Goal: Check status: Check status

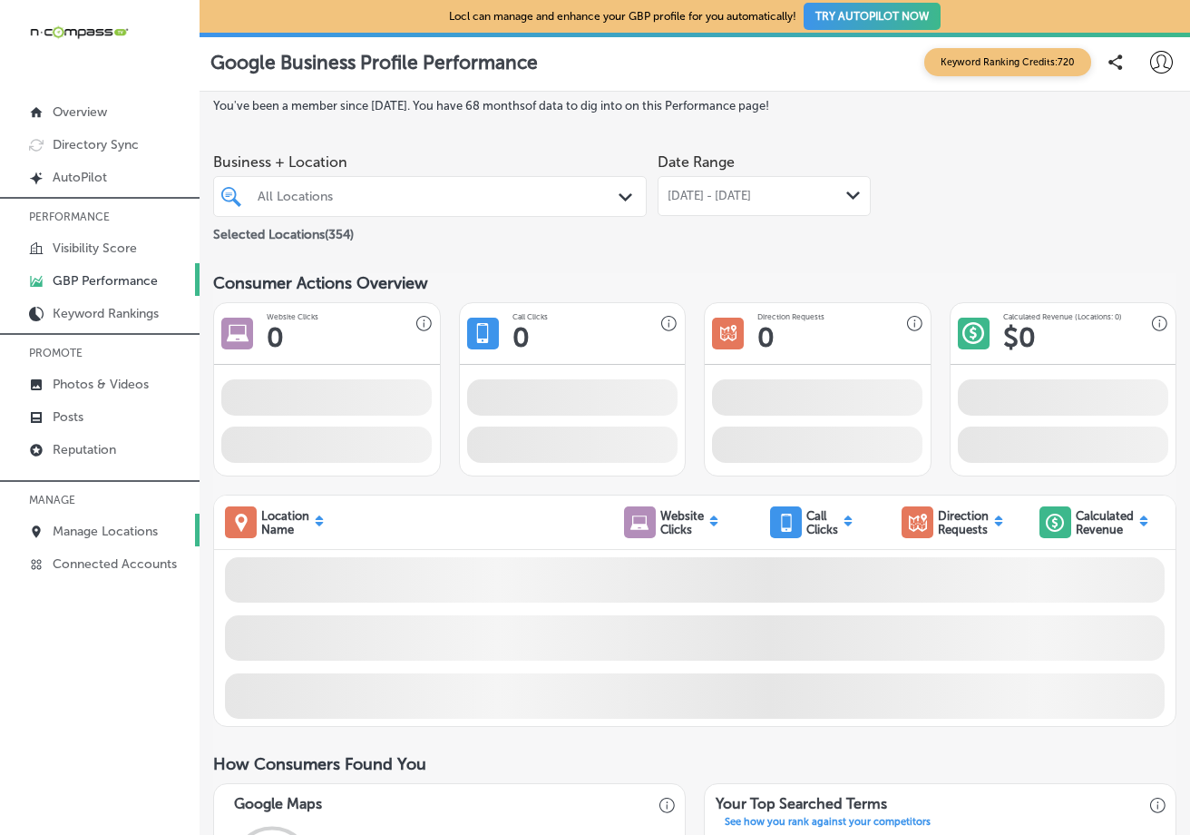
click at [106, 532] on p "Manage Locations" at bounding box center [105, 530] width 105 height 15
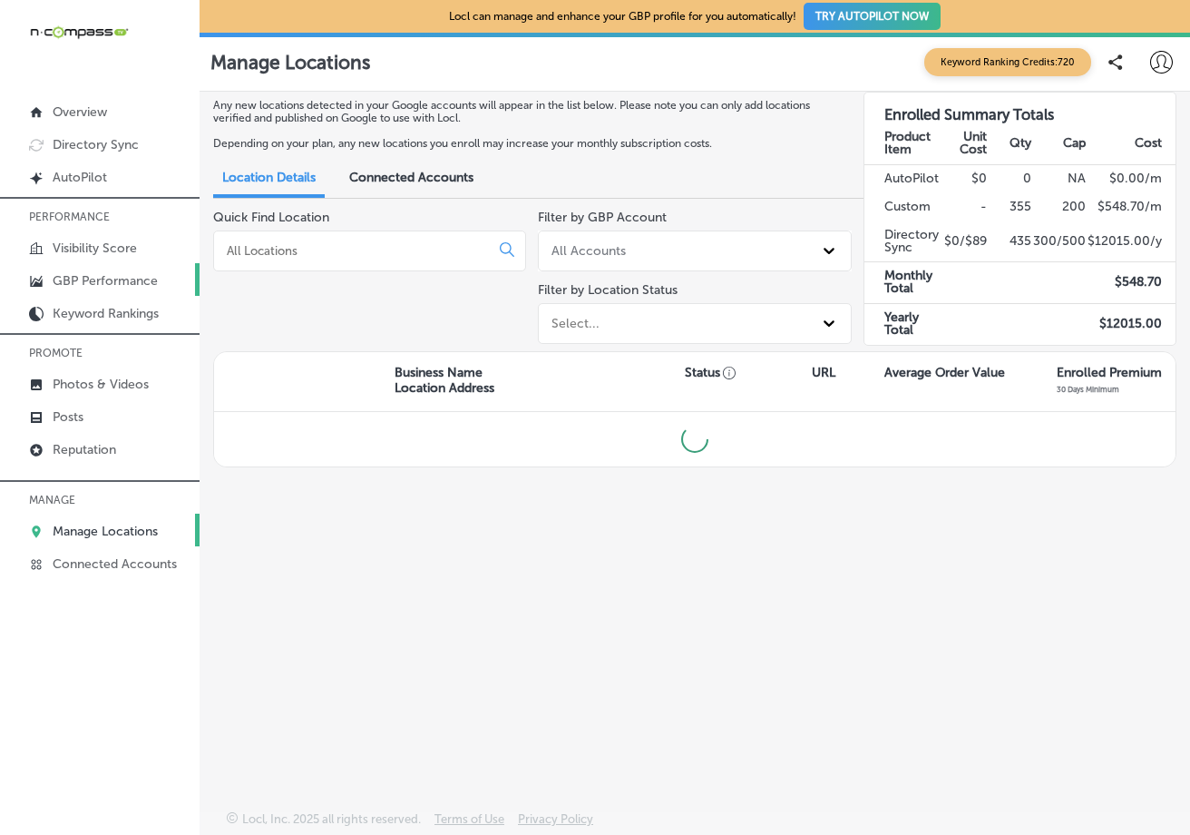
click at [114, 270] on link "GBP Performance" at bounding box center [100, 279] width 200 height 33
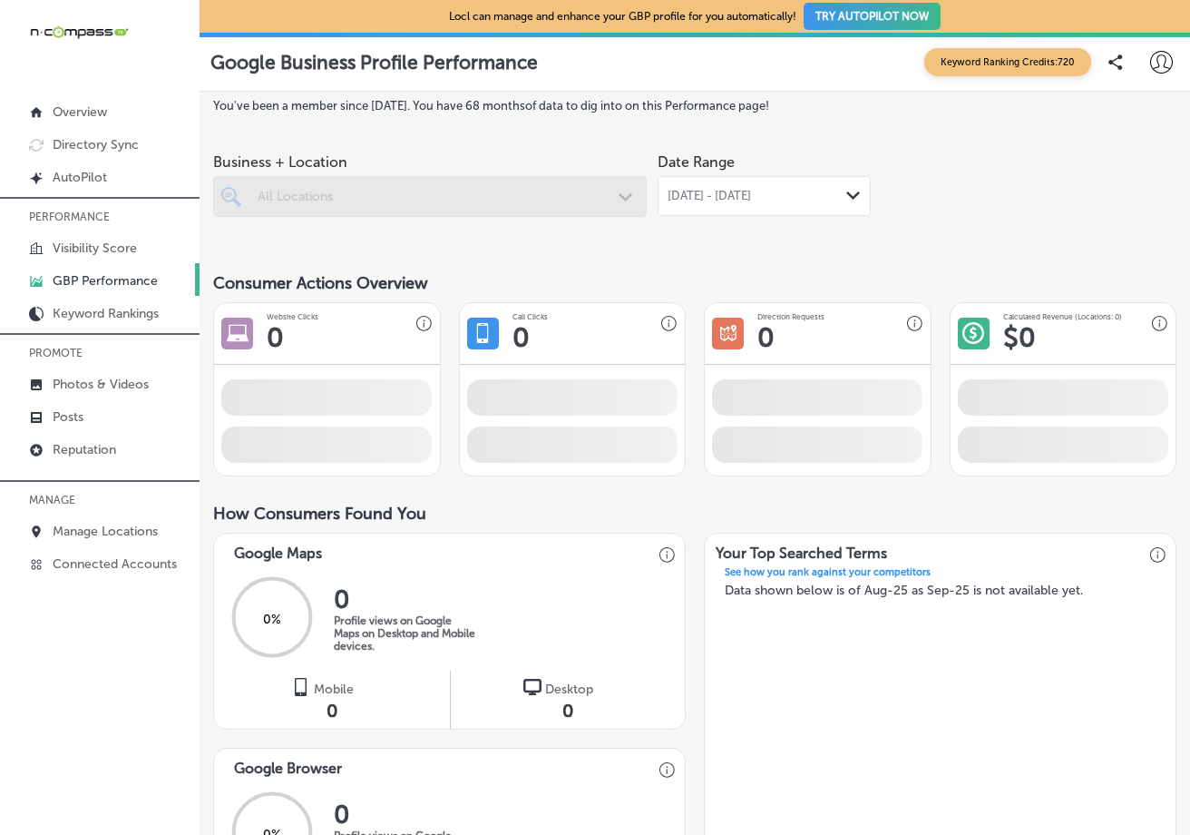
click at [751, 190] on span "[DATE] - [DATE]" at bounding box center [709, 196] width 83 height 15
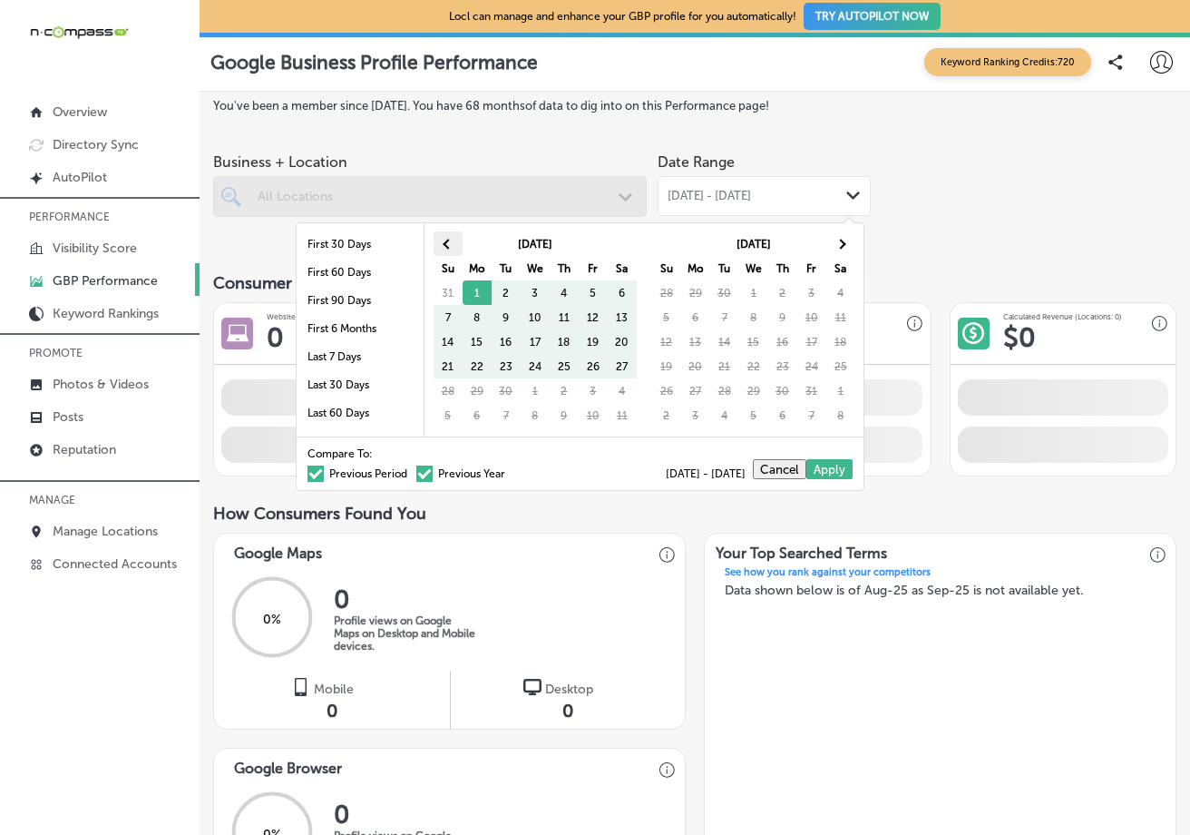
click at [439, 245] on th at bounding box center [448, 243] width 29 height 24
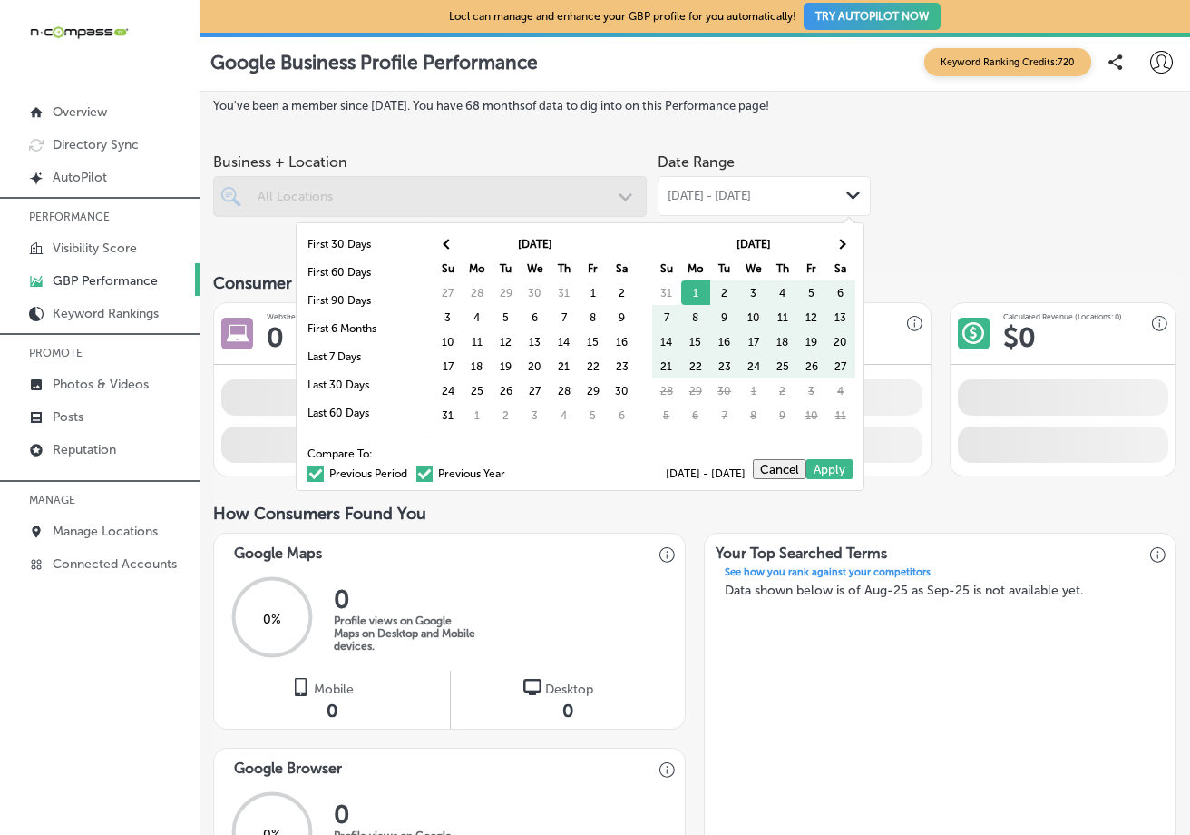
click at [439, 245] on th at bounding box center [448, 243] width 29 height 24
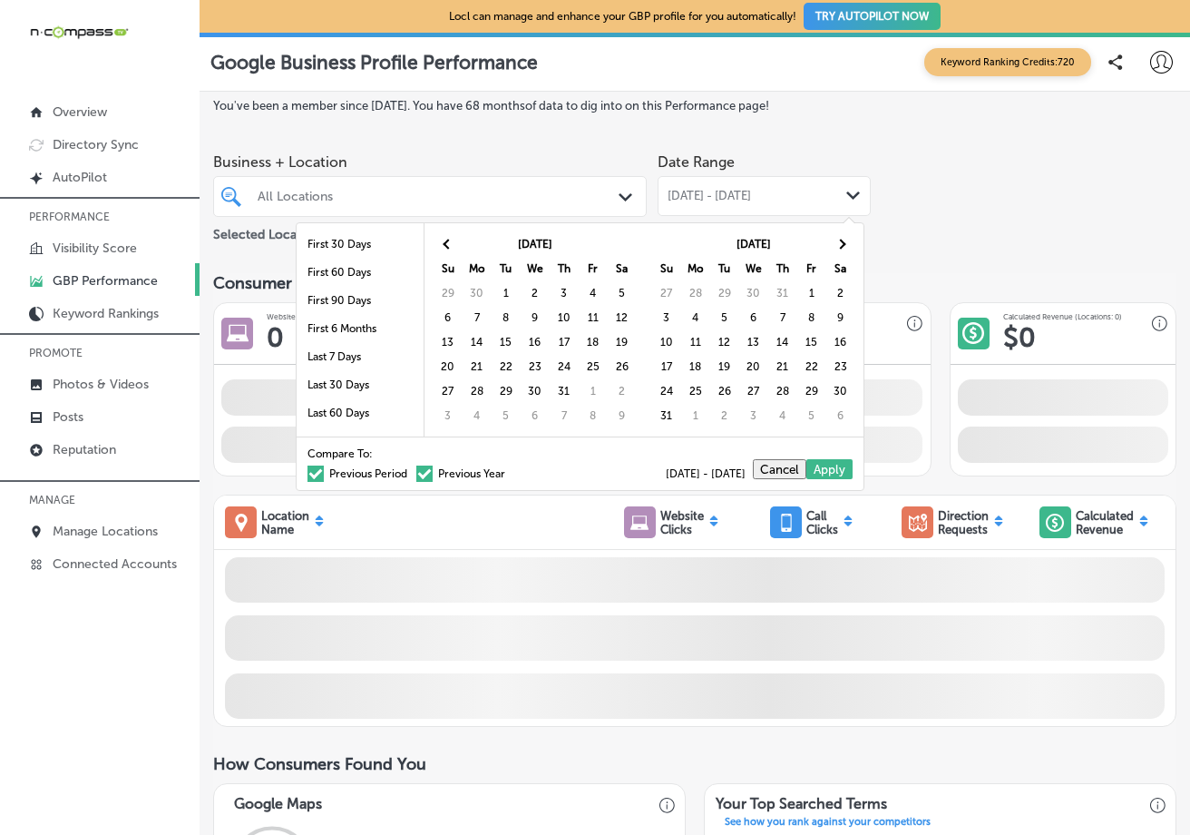
click at [439, 245] on th at bounding box center [448, 243] width 29 height 24
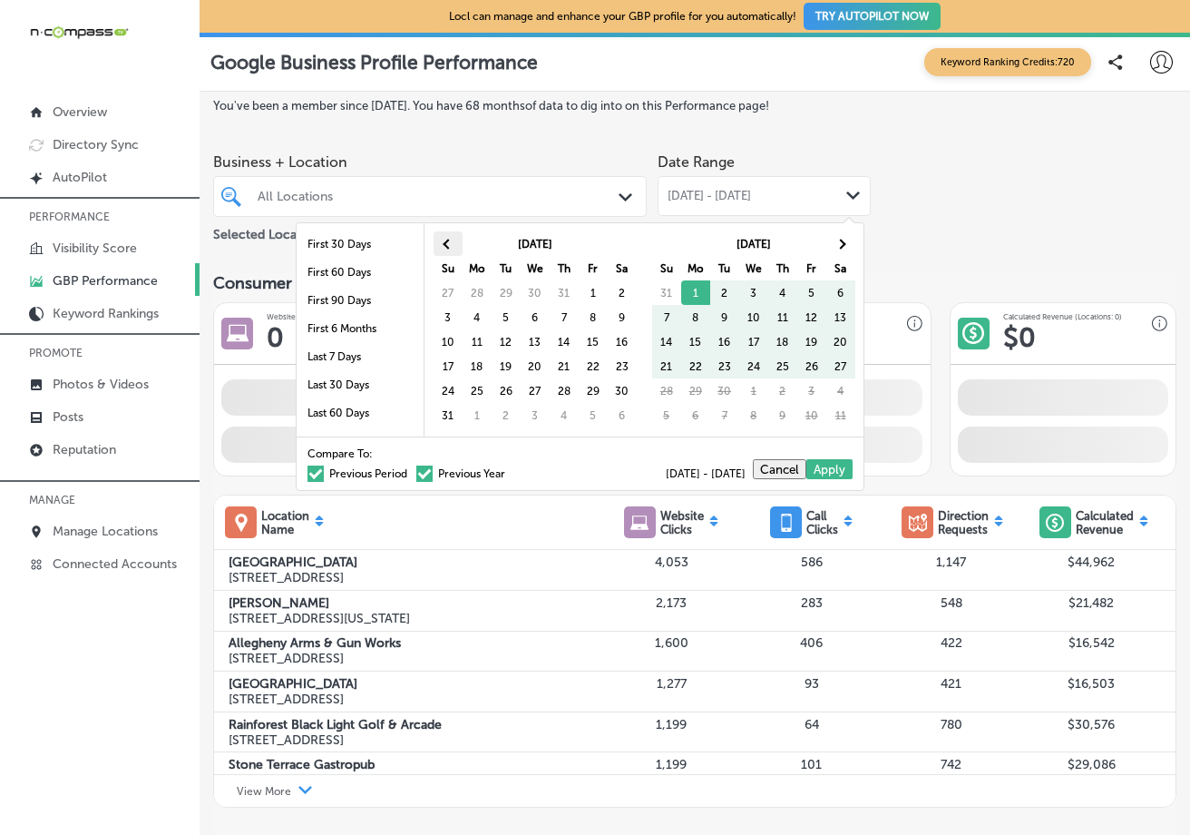
click at [444, 245] on span at bounding box center [448, 244] width 10 height 10
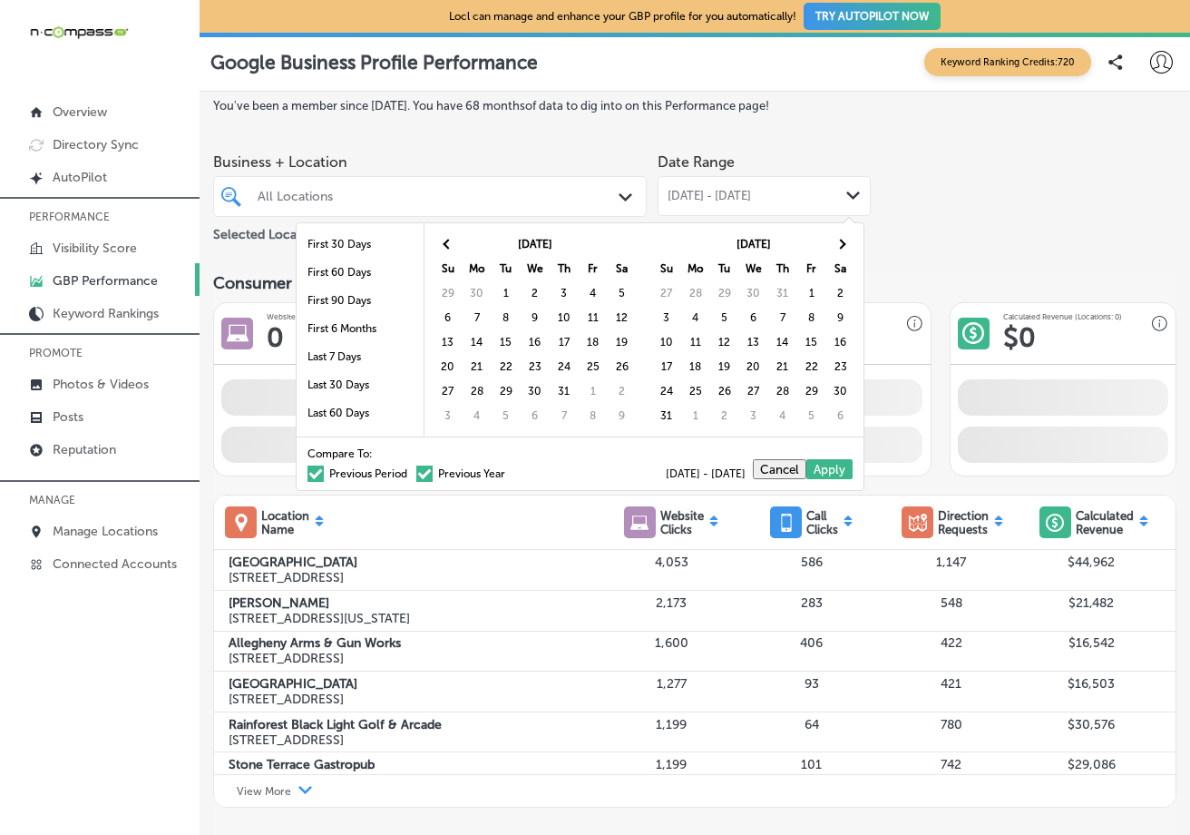
click at [444, 245] on span at bounding box center [448, 244] width 10 height 10
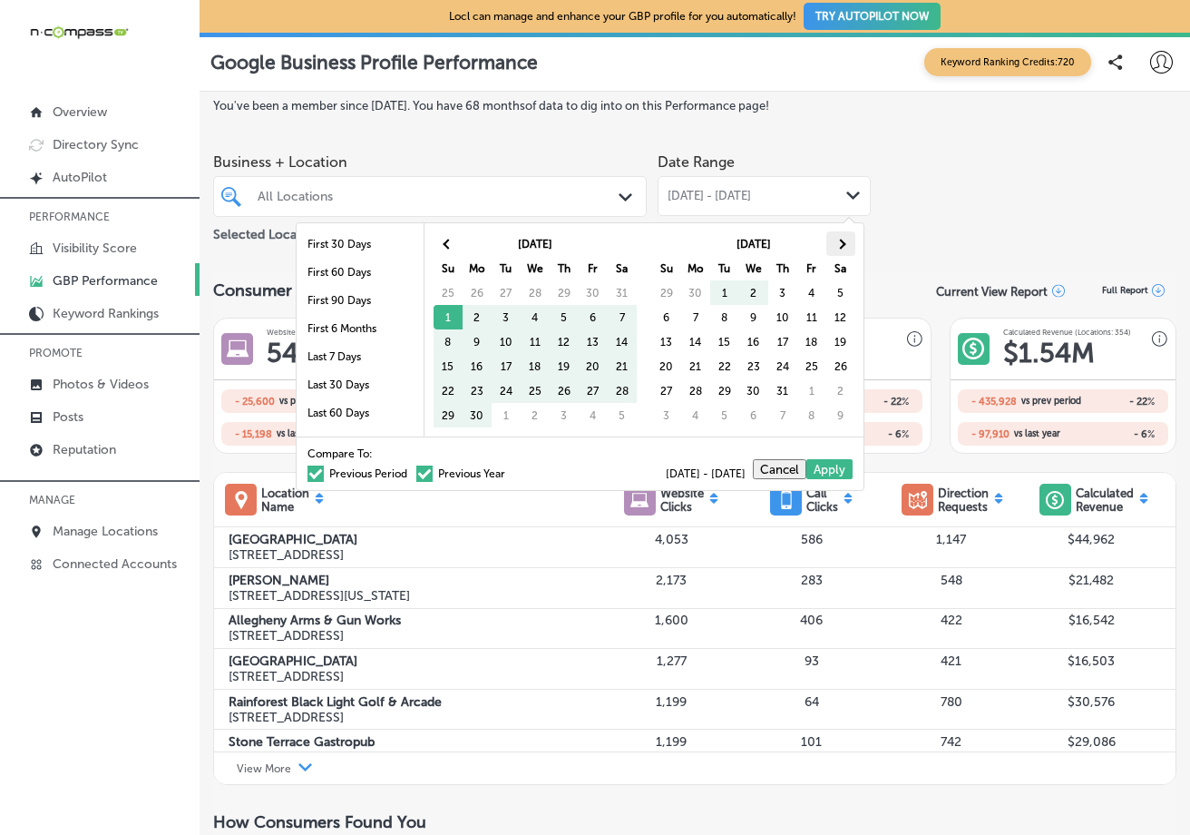
click at [833, 249] on th at bounding box center [840, 243] width 29 height 24
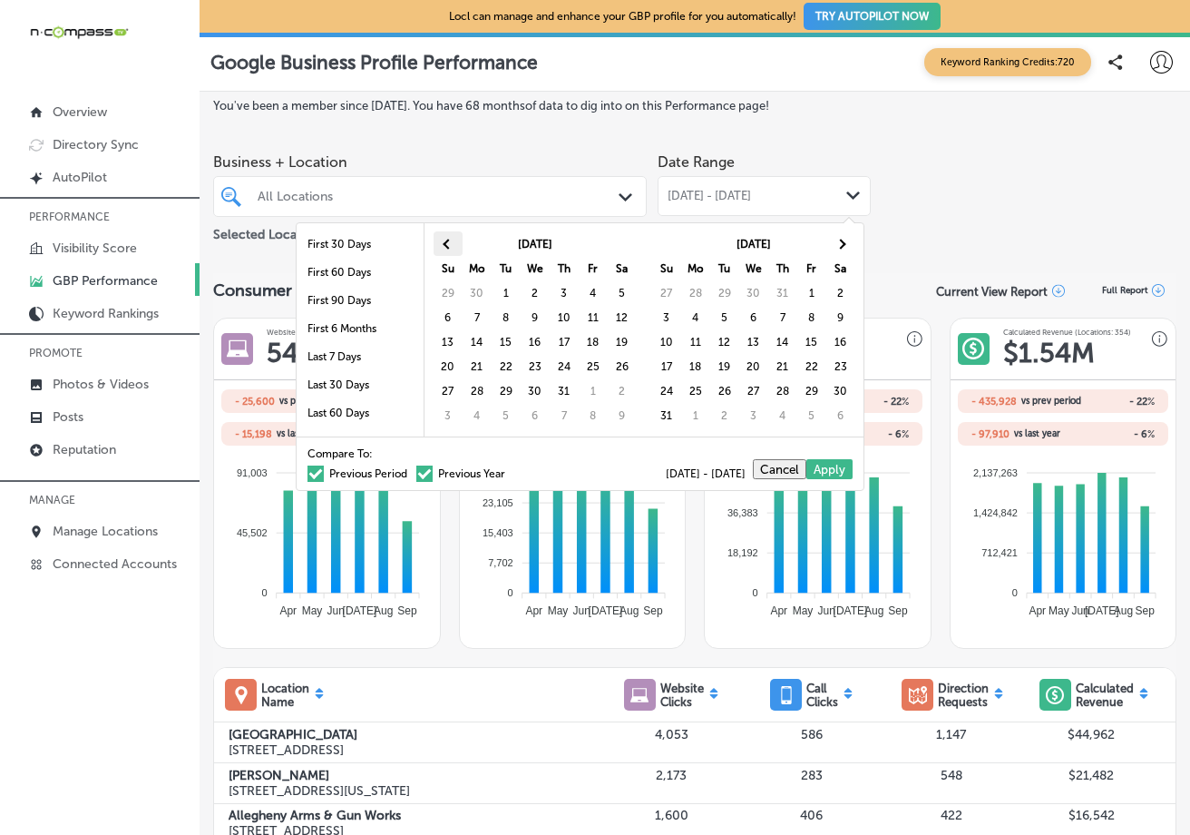
click at [447, 240] on span at bounding box center [448, 244] width 10 height 10
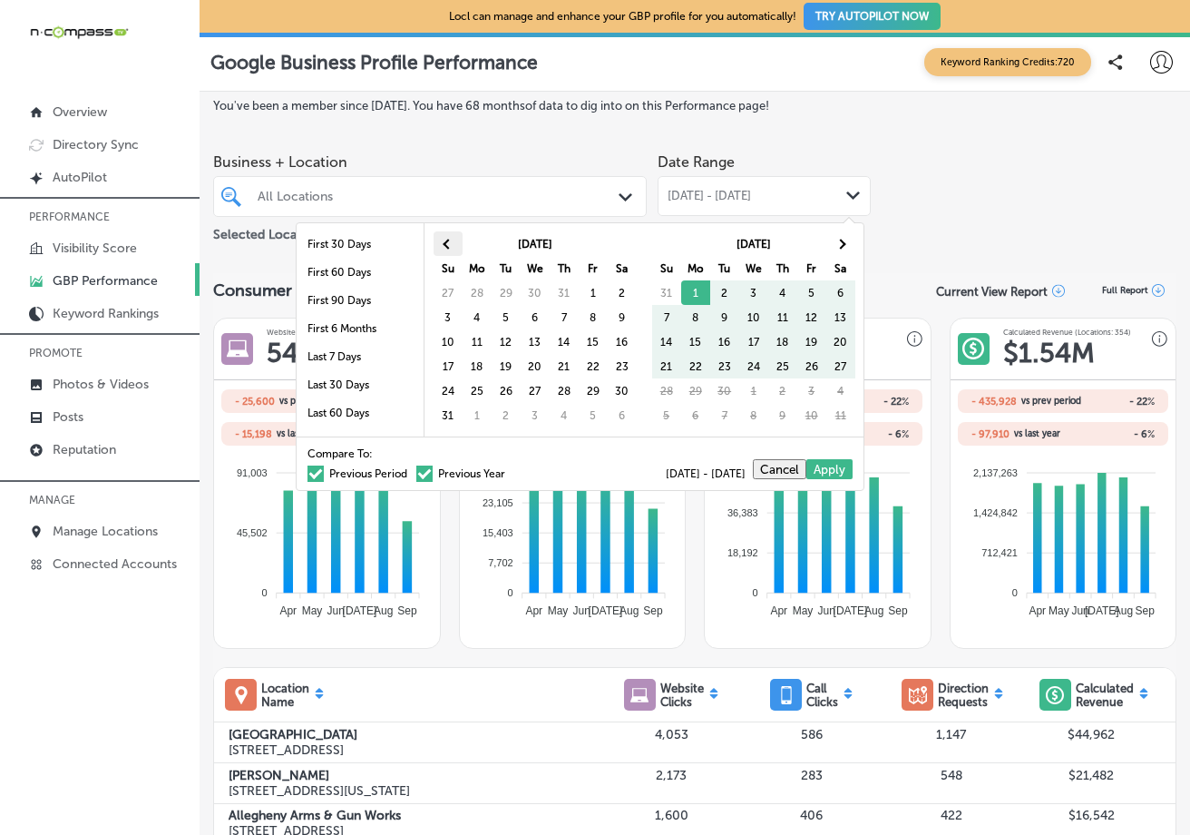
click at [449, 246] on span at bounding box center [448, 244] width 10 height 10
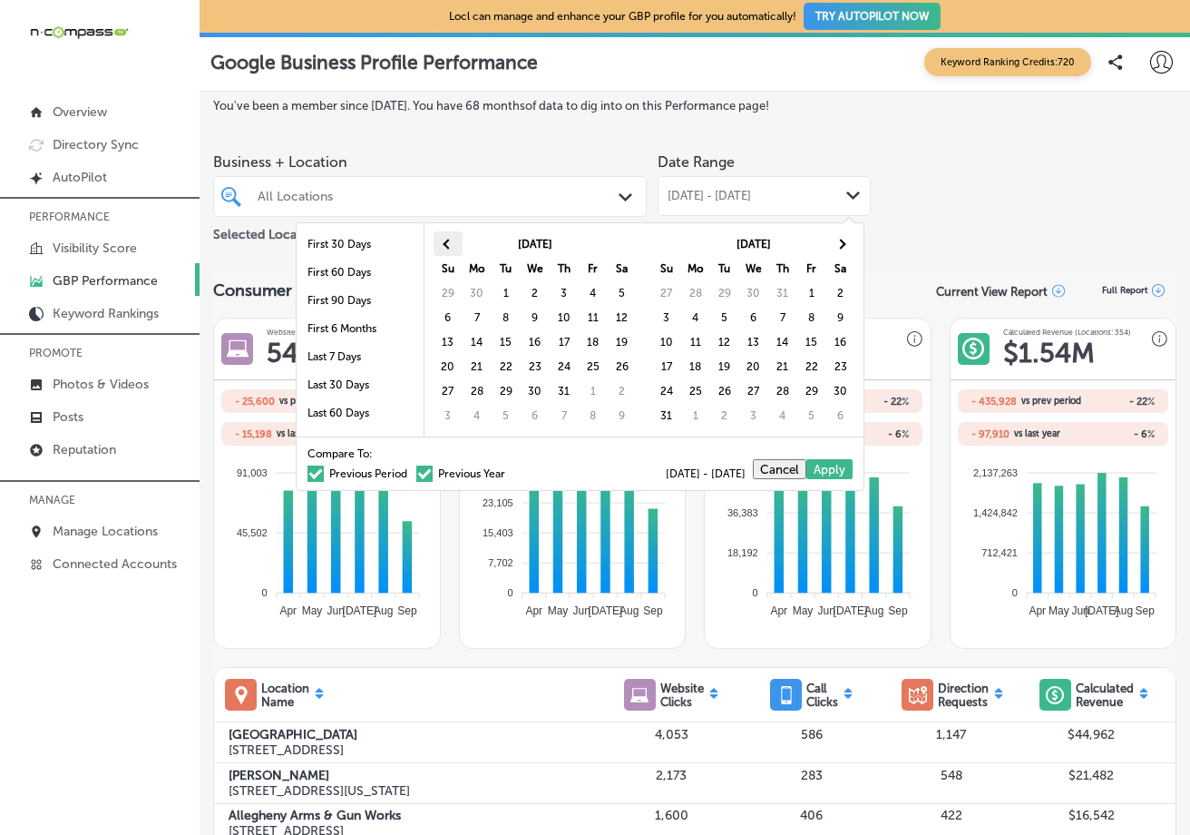
click at [445, 241] on span at bounding box center [448, 244] width 10 height 10
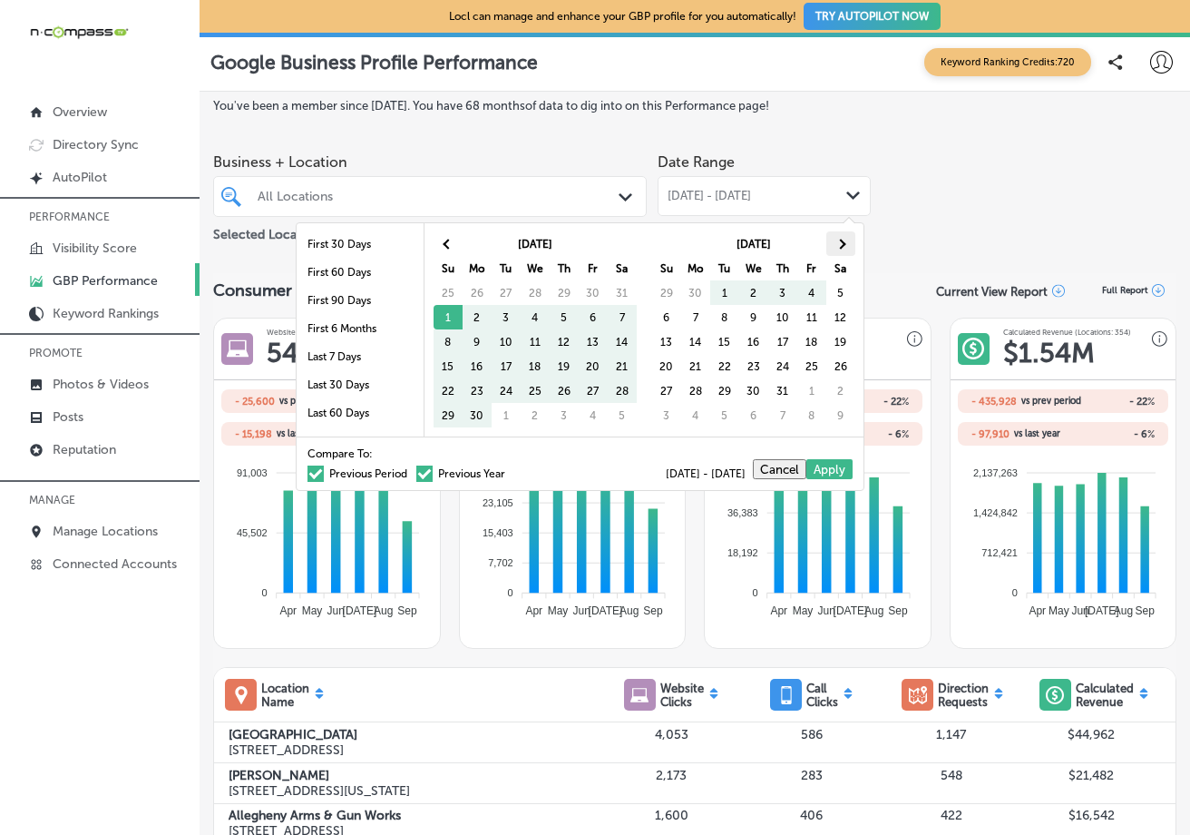
click at [833, 251] on th at bounding box center [840, 243] width 29 height 24
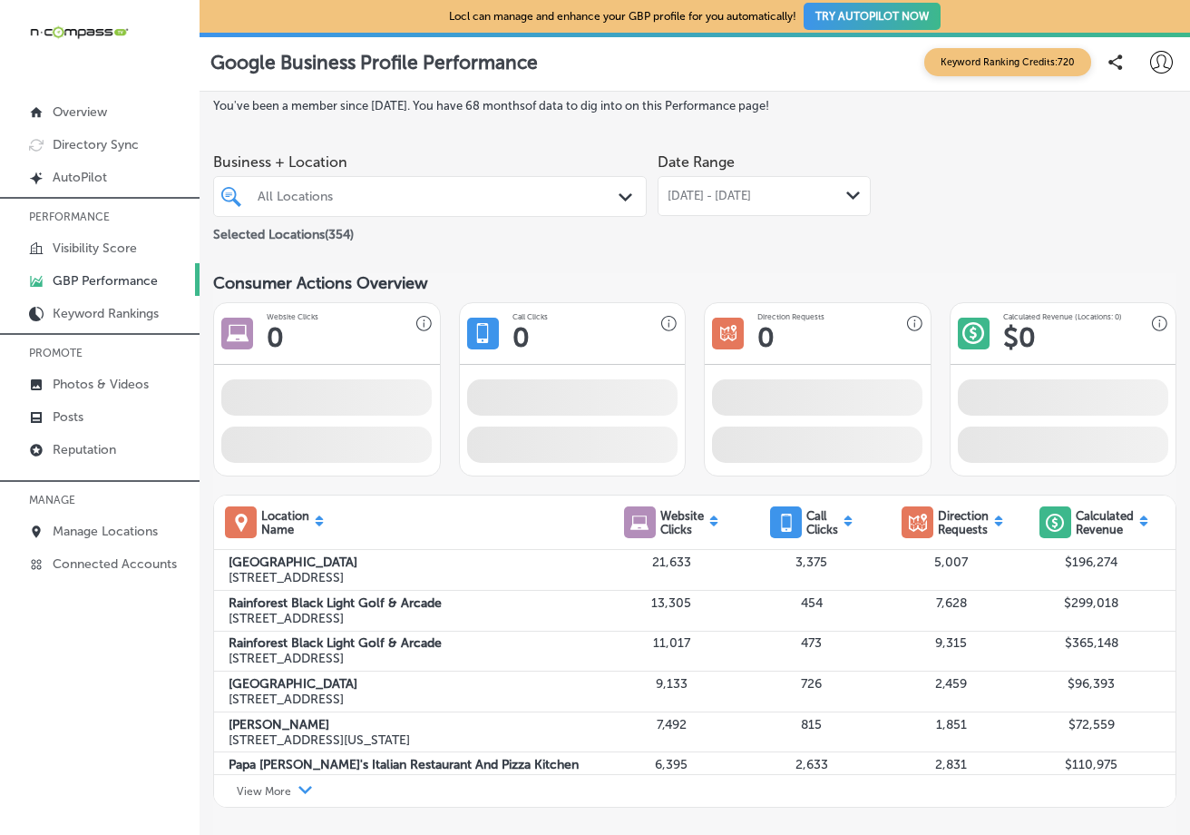
click at [475, 197] on div "All Locations" at bounding box center [439, 196] width 363 height 15
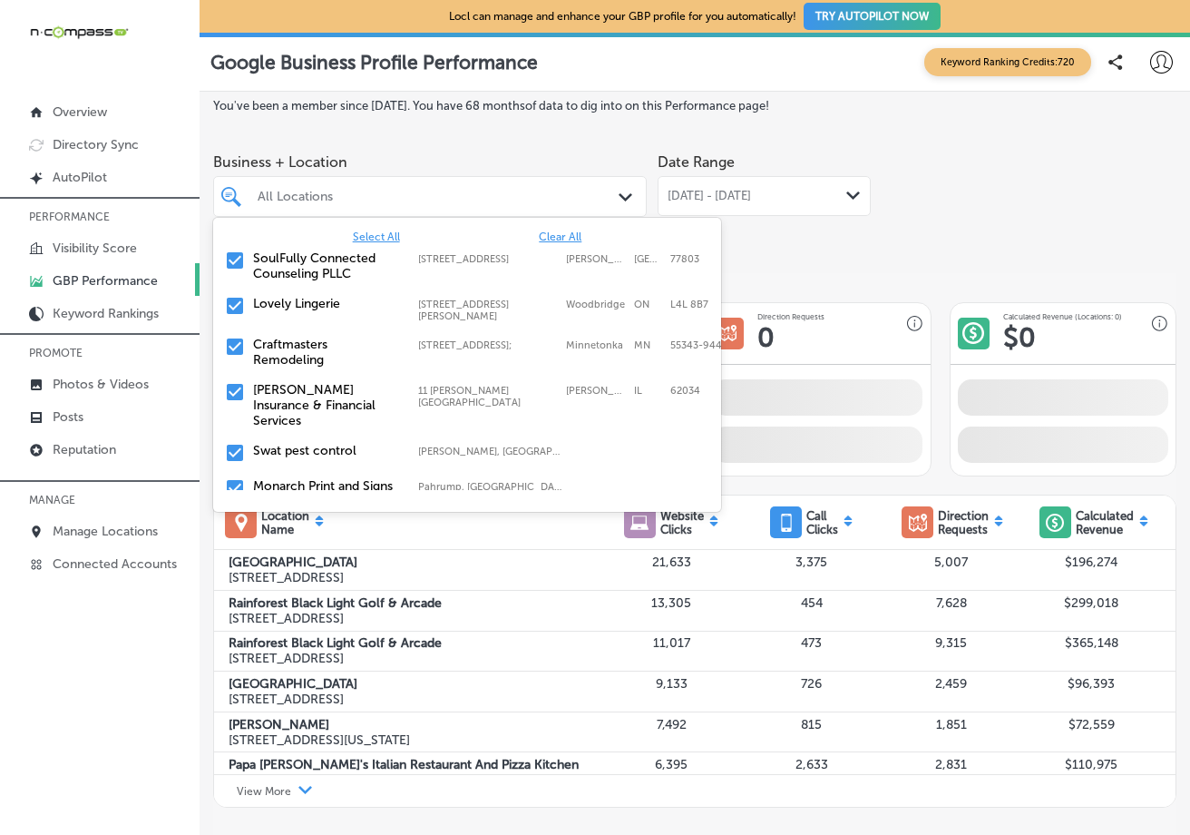
click at [544, 234] on span "Clear All" at bounding box center [560, 236] width 43 height 13
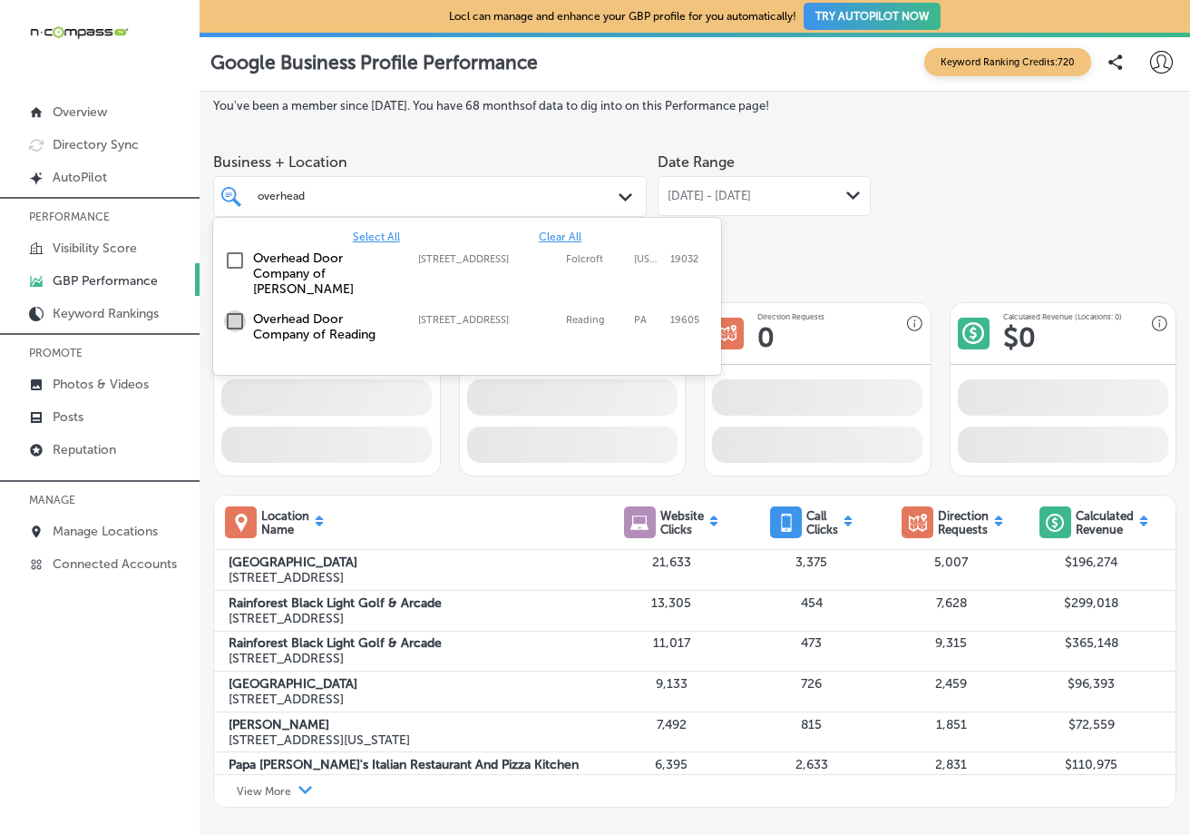
click at [237, 310] on input "checkbox" at bounding box center [235, 321] width 22 height 22
type input "overhead"
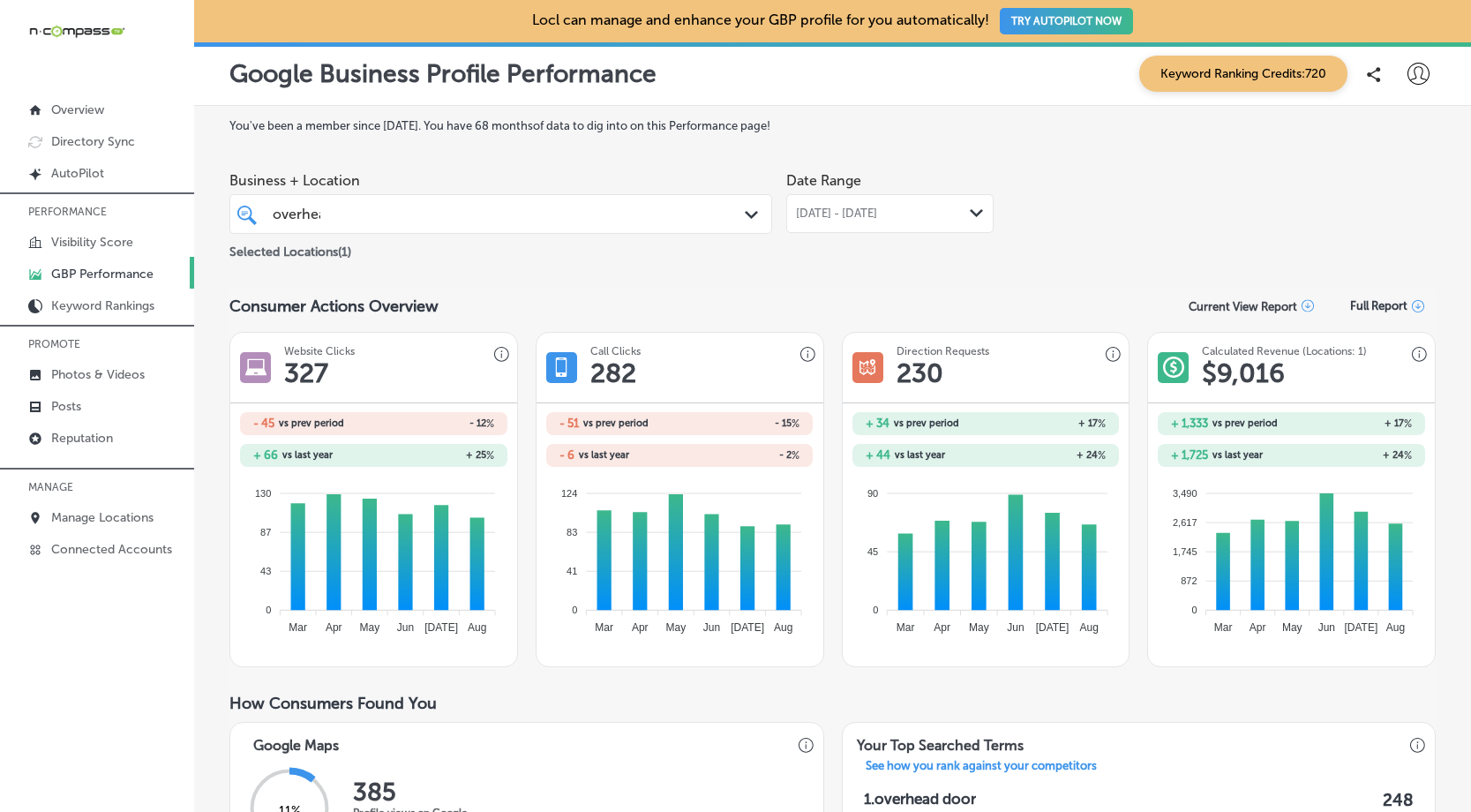
click at [878, 211] on span "[DATE] - [DATE]" at bounding box center [836, 213] width 81 height 15
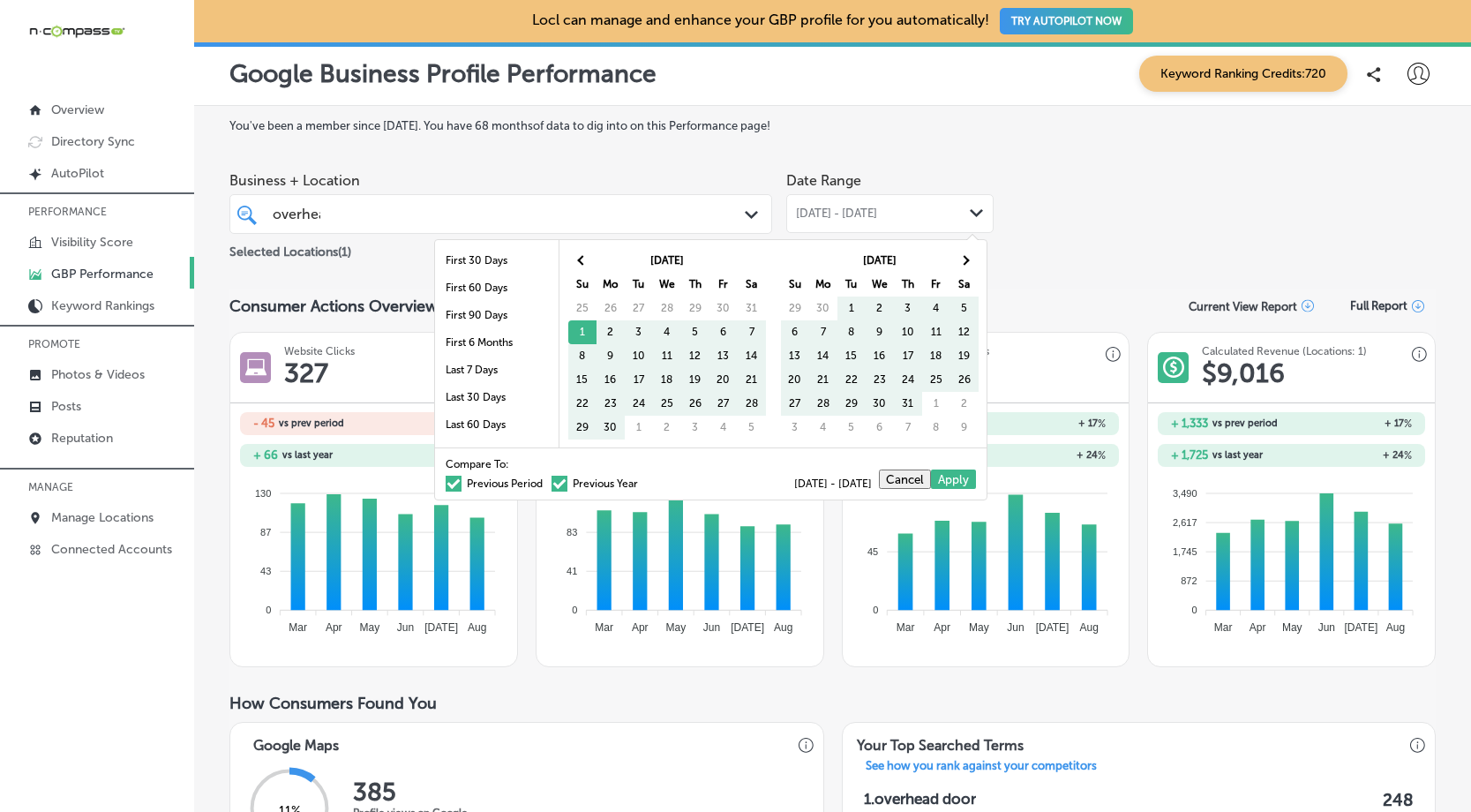
drag, startPoint x: 544, startPoint y: 483, endPoint x: 504, endPoint y: 485, distance: 40.0
click at [552, 484] on span at bounding box center [559, 483] width 16 height 16
click at [641, 480] on input "Previous Year" at bounding box center [641, 480] width 0 height 0
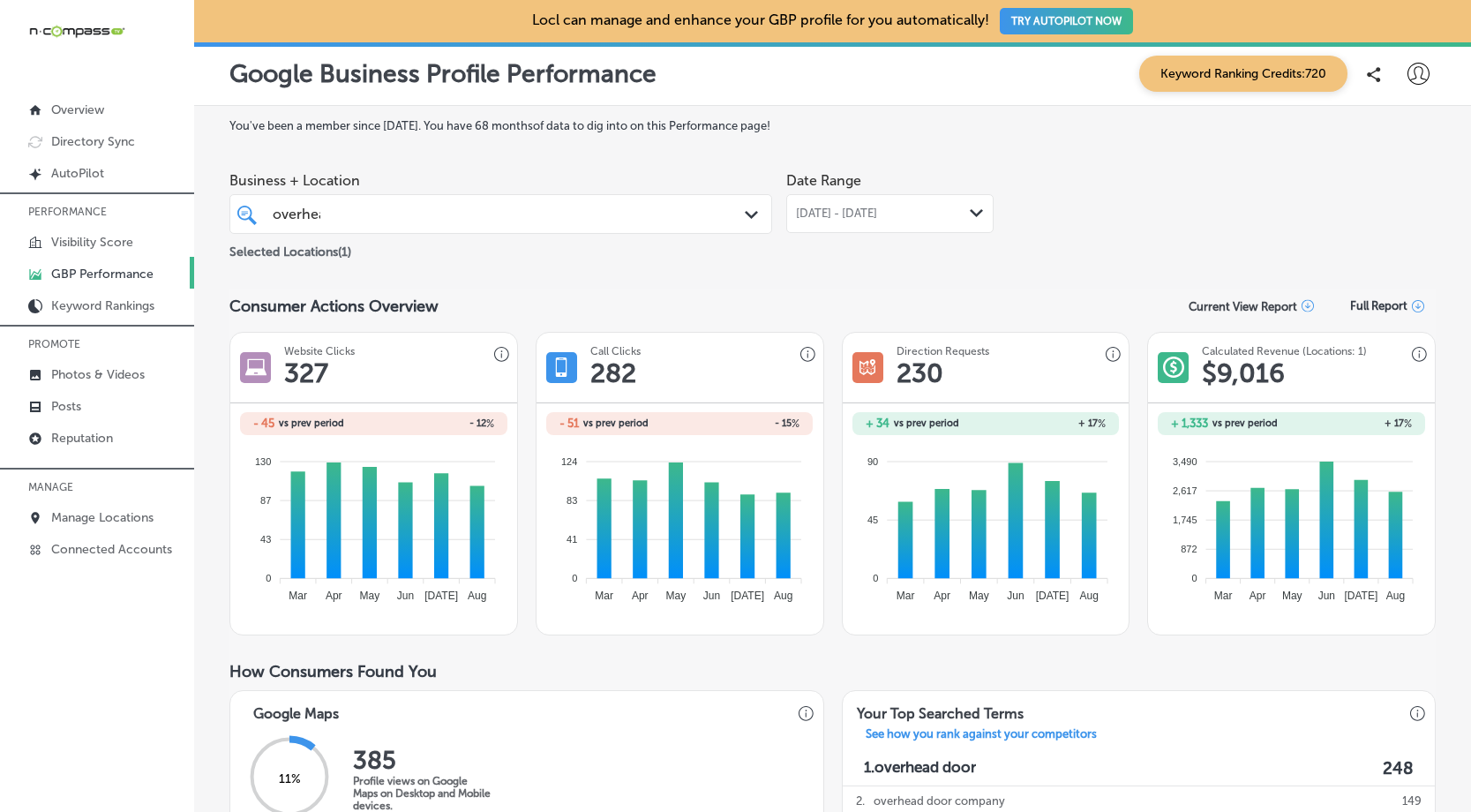
click at [895, 221] on div "[DATE] - [DATE] Path Created with Sketch." at bounding box center [889, 214] width 207 height 39
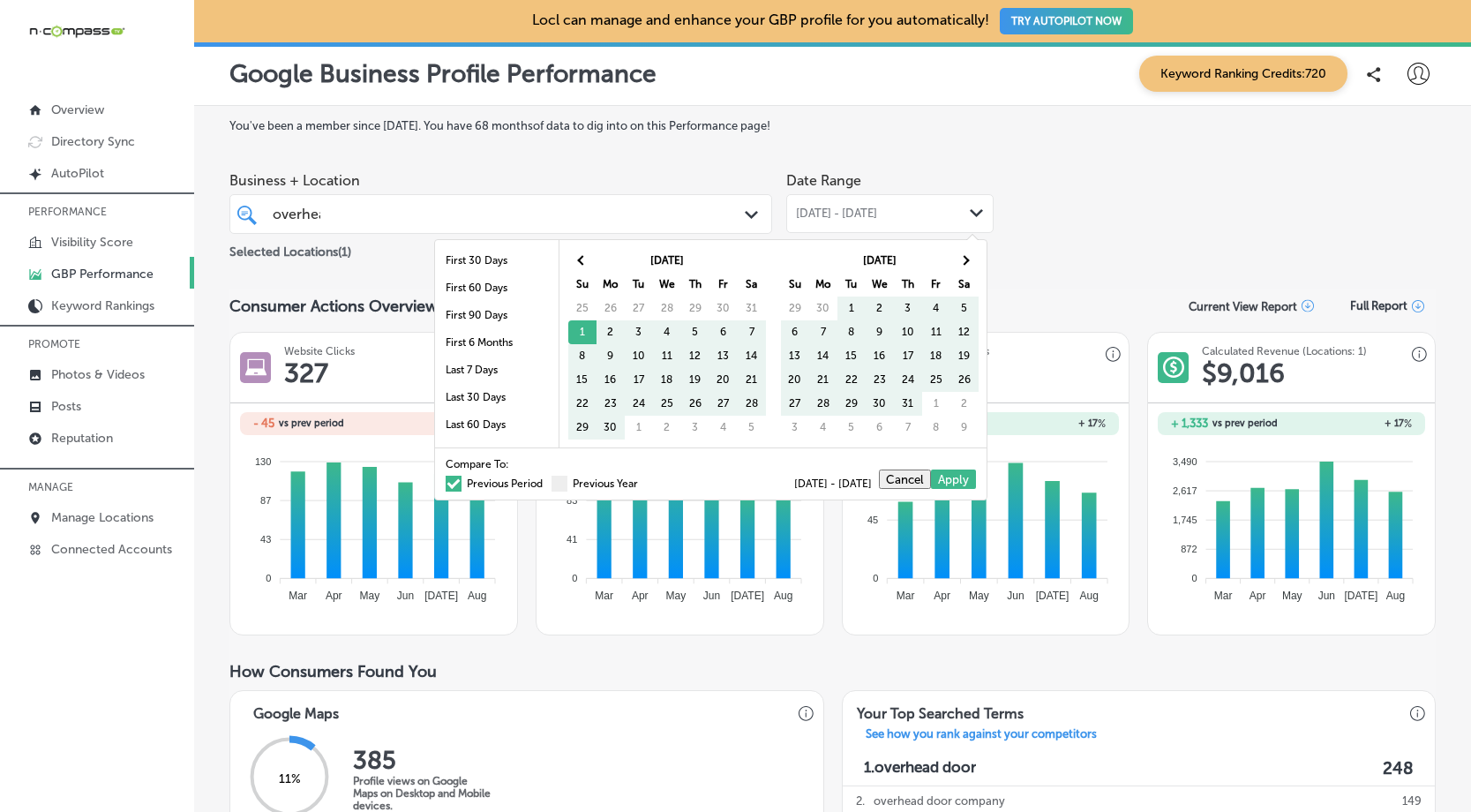
click at [446, 477] on span at bounding box center [453, 483] width 16 height 16
click at [546, 480] on input "Previous Period" at bounding box center [546, 480] width 0 height 0
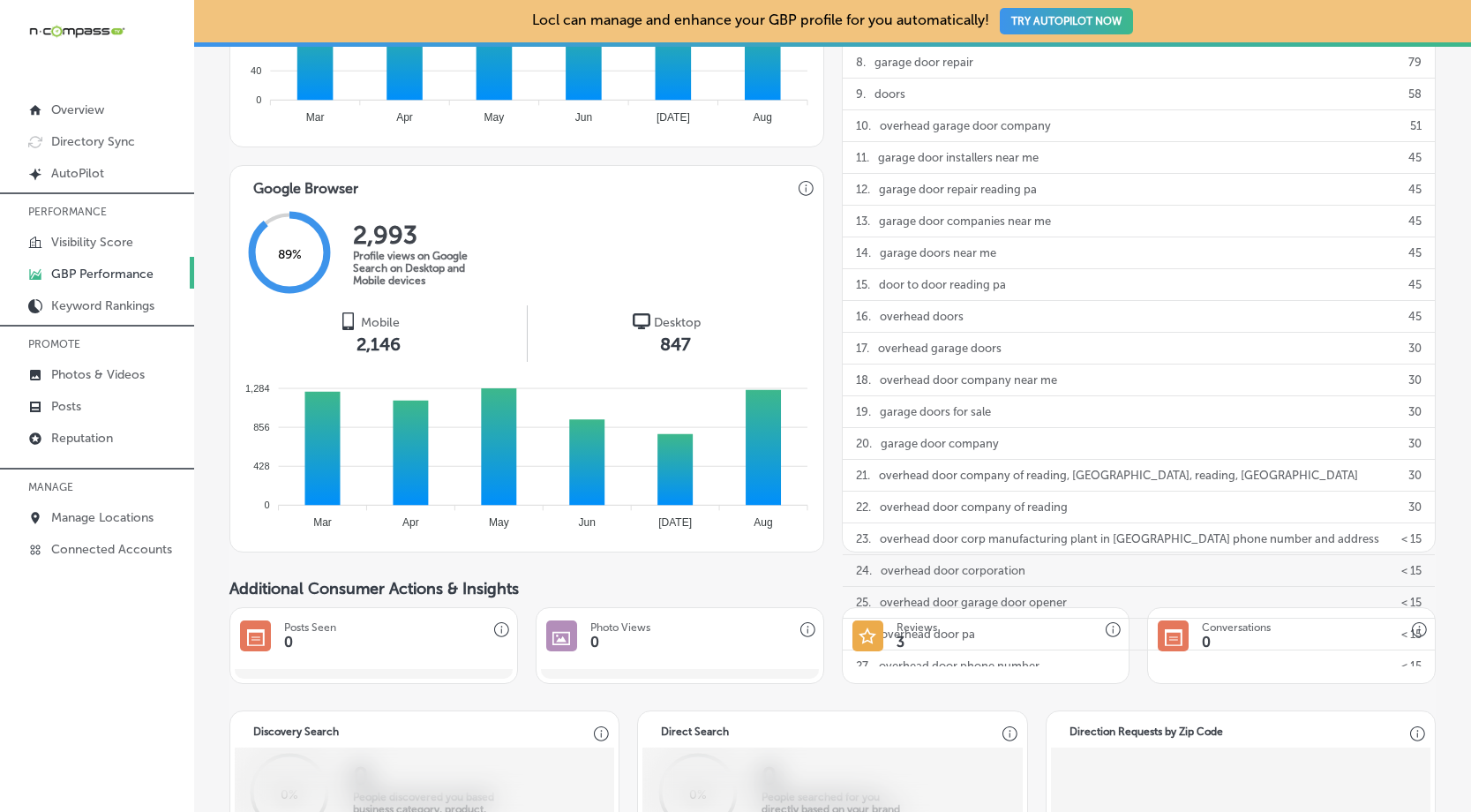
scroll to position [881, 0]
